Goal: Find specific page/section: Find specific page/section

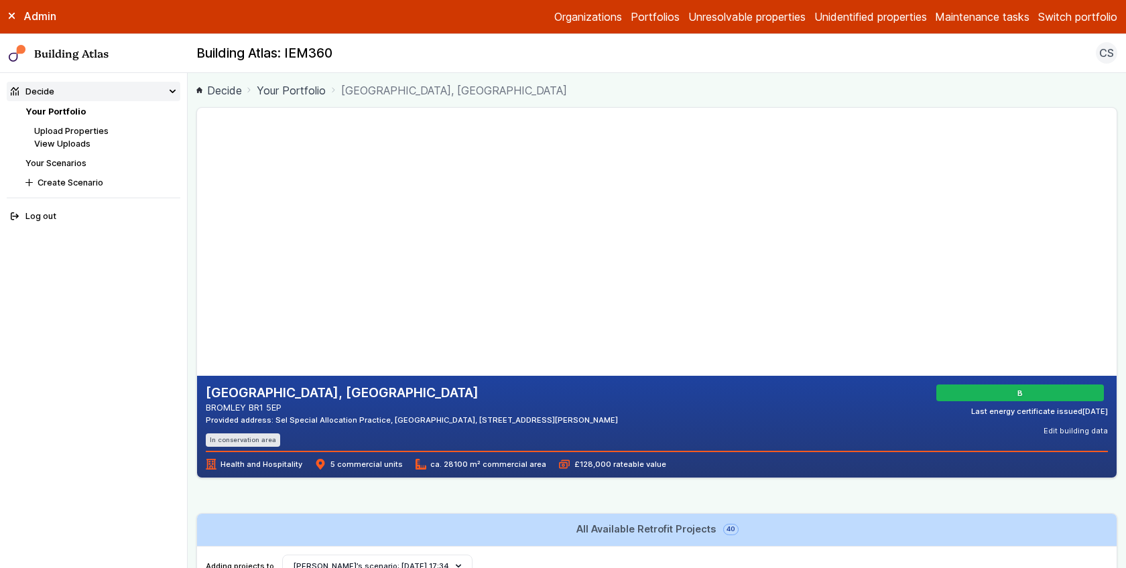
drag, startPoint x: 375, startPoint y: 276, endPoint x: 358, endPoint y: 291, distance: 22.8
click at [197, 291] on gmp-map-3d at bounding box center [197, 242] width 0 height 268
drag, startPoint x: 476, startPoint y: 263, endPoint x: 575, endPoint y: 118, distance: 176.0
click at [197, 118] on gmp-map-3d at bounding box center [197, 242] width 0 height 268
drag, startPoint x: 458, startPoint y: 337, endPoint x: 425, endPoint y: 319, distance: 37.5
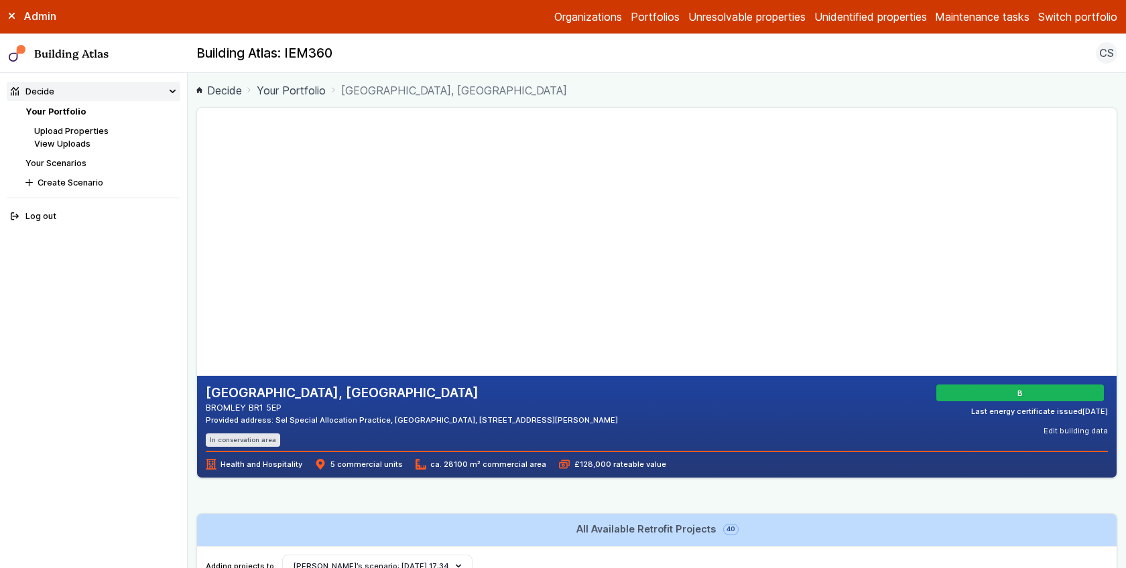
click at [197, 319] on gmp-map-3d at bounding box center [197, 242] width 0 height 268
drag, startPoint x: 450, startPoint y: 316, endPoint x: 369, endPoint y: 298, distance: 83.1
click at [197, 298] on gmp-map-3d at bounding box center [197, 242] width 0 height 268
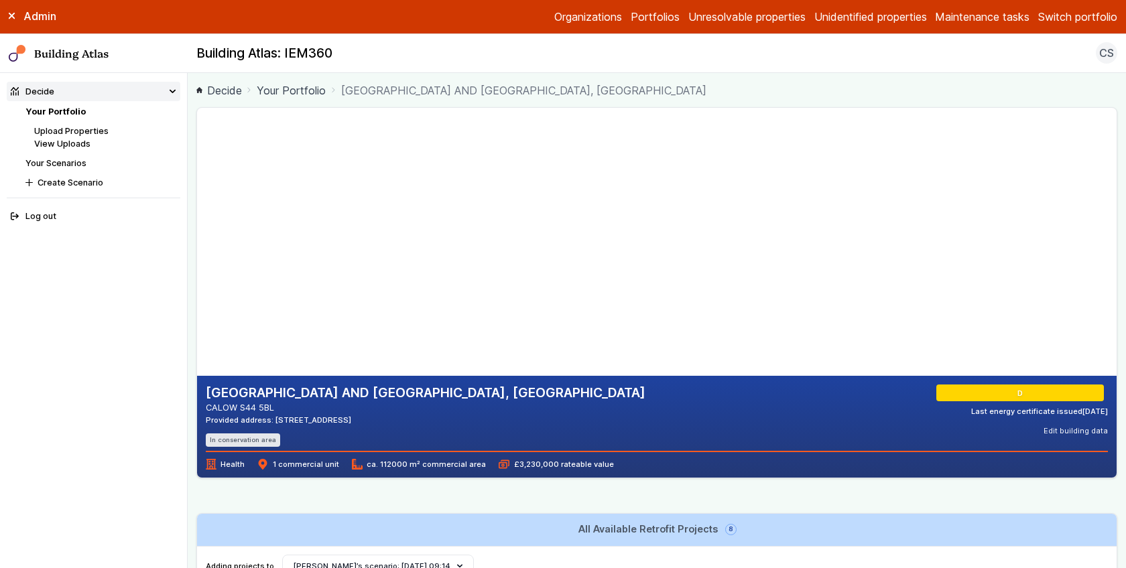
drag, startPoint x: 458, startPoint y: 233, endPoint x: 459, endPoint y: 268, distance: 34.8
click at [197, 268] on gmp-map-3d at bounding box center [197, 242] width 0 height 268
drag, startPoint x: 466, startPoint y: 228, endPoint x: 460, endPoint y: 322, distance: 93.9
click at [197, 322] on gmp-map-3d at bounding box center [197, 242] width 0 height 268
drag, startPoint x: 474, startPoint y: 306, endPoint x: 474, endPoint y: 295, distance: 10.0
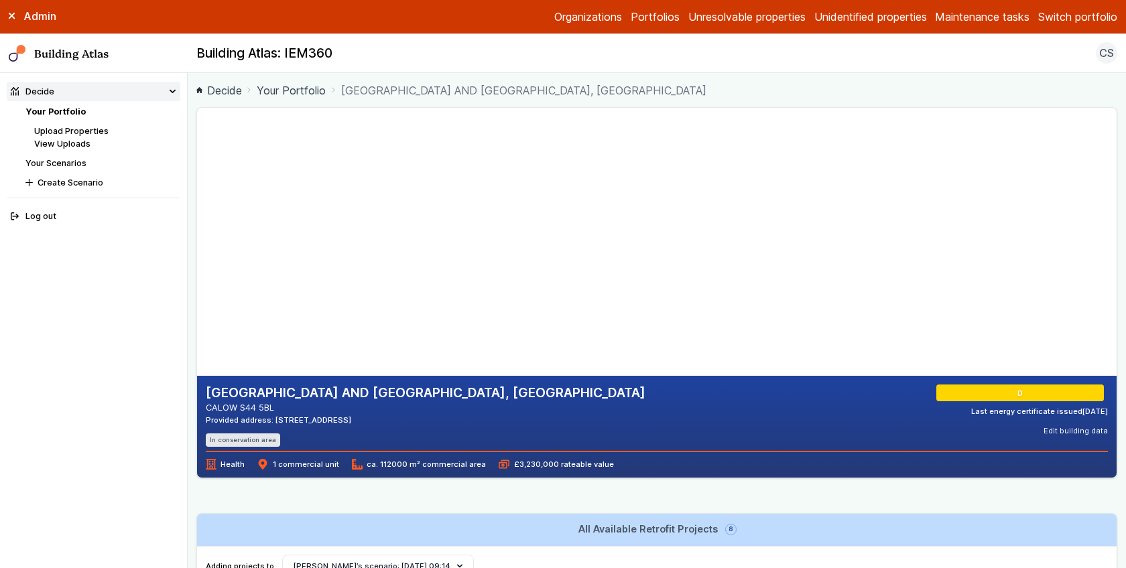
click at [197, 295] on gmp-map-3d at bounding box center [197, 242] width 0 height 268
